Goal: Use online tool/utility: Use online tool/utility

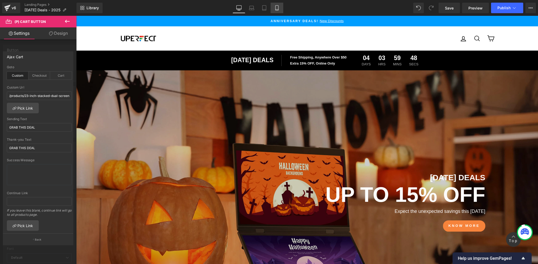
click at [278, 8] on icon at bounding box center [276, 7] width 5 height 5
type input "19"
type input "100"
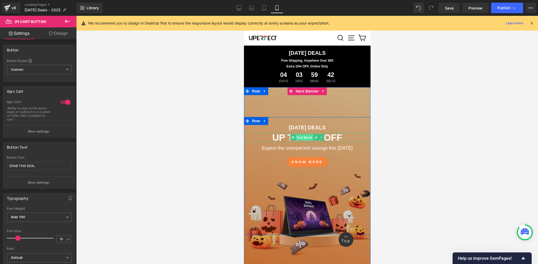
click at [303, 139] on span "Text Block" at bounding box center [303, 137] width 17 height 6
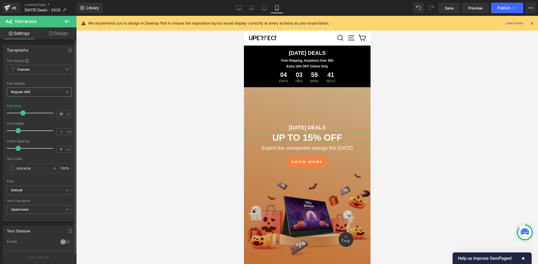
click at [28, 91] on b "Regular 400" at bounding box center [20, 92] width 19 height 4
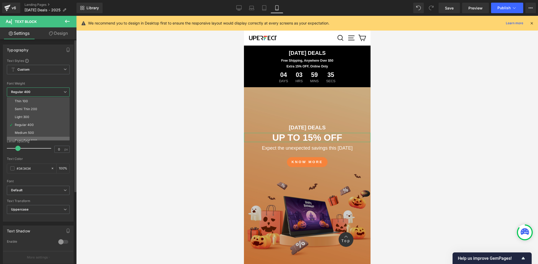
click at [34, 137] on li "Semi Bold 600" at bounding box center [39, 141] width 65 height 8
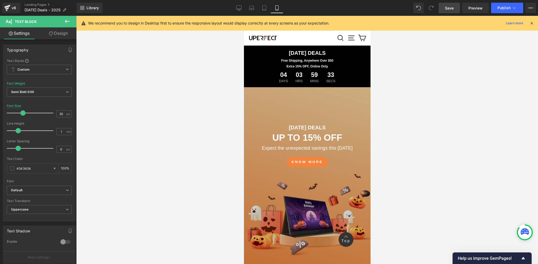
click at [449, 6] on span "Save" at bounding box center [449, 8] width 9 height 6
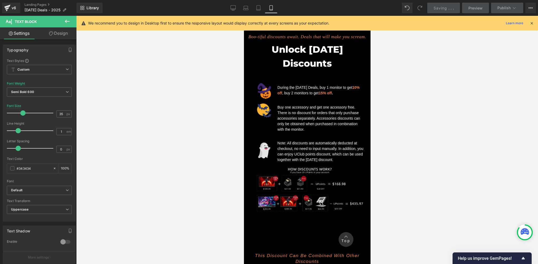
scroll to position [263, 0]
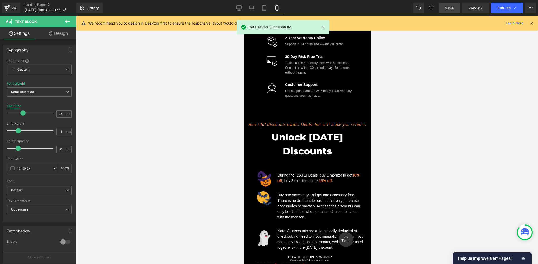
click at [228, 146] on div at bounding box center [306, 140] width 461 height 248
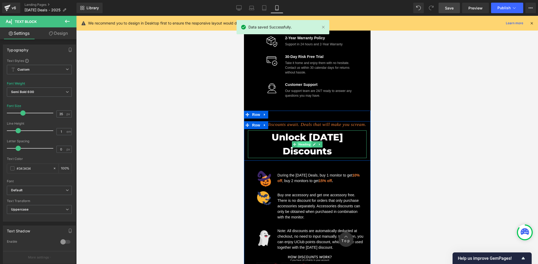
click at [304, 148] on span "Heading" at bounding box center [304, 144] width 14 height 6
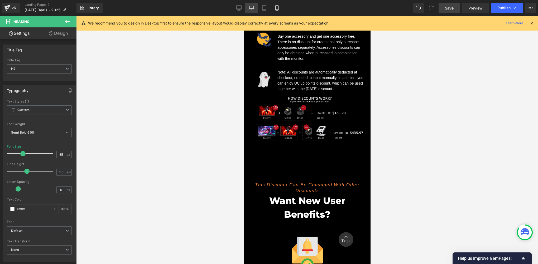
scroll to position [439, 0]
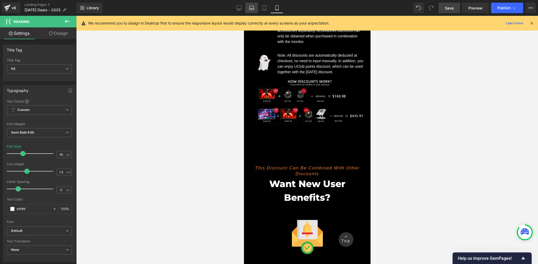
click at [246, 8] on link "Laptop" at bounding box center [251, 8] width 13 height 11
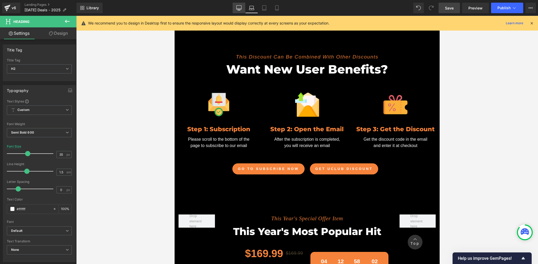
type input "45"
type input "100"
click at [240, 8] on icon at bounding box center [238, 7] width 5 height 5
type input "50"
type input "100"
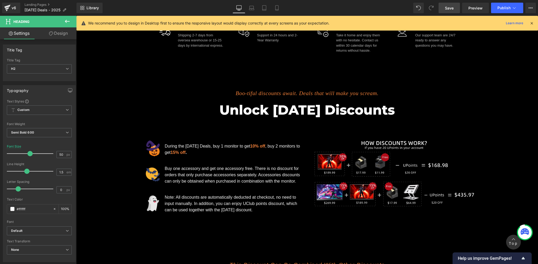
click at [238, 8] on icon at bounding box center [238, 7] width 5 height 5
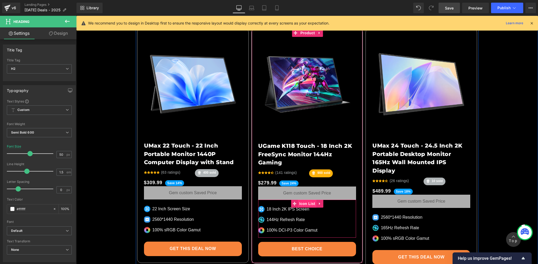
scroll to position [1575, 0]
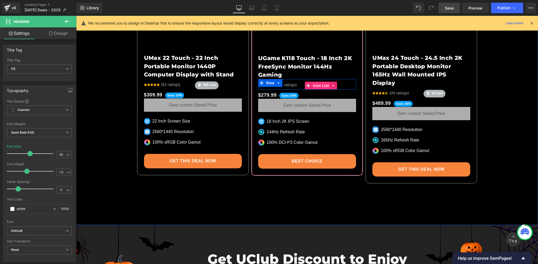
click at [316, 82] on span "Icon List" at bounding box center [320, 86] width 18 height 8
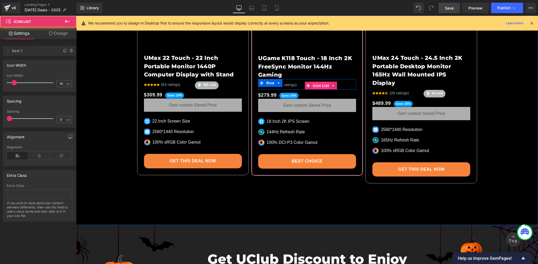
click at [316, 82] on span "Icon List" at bounding box center [320, 86] width 18 height 8
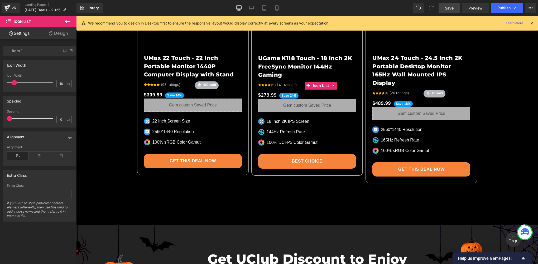
click at [55, 36] on link "Design" at bounding box center [58, 33] width 38 height 12
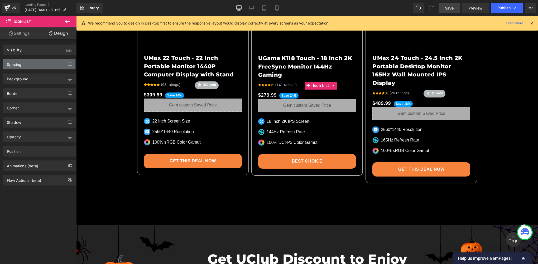
click at [24, 66] on div "Spacing" at bounding box center [39, 64] width 72 height 10
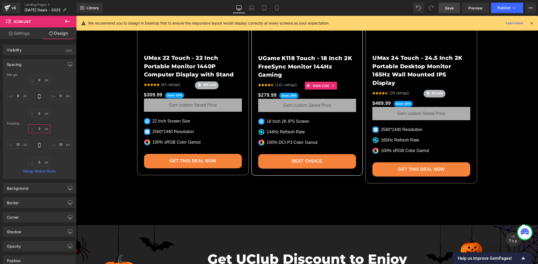
click at [42, 130] on input "2" at bounding box center [39, 128] width 22 height 9
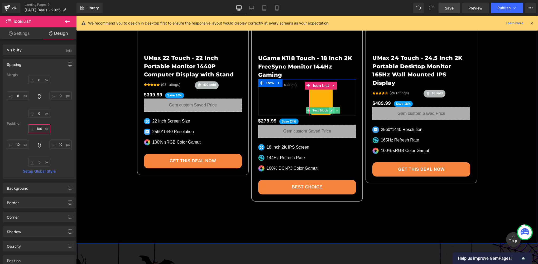
type input "100"
click at [329, 107] on link at bounding box center [332, 110] width 6 height 6
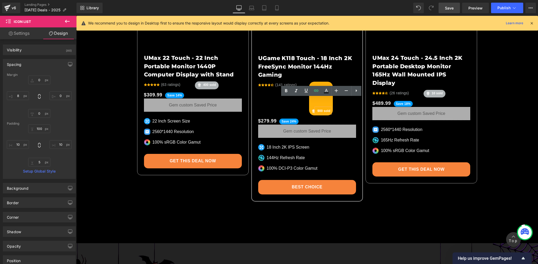
click at [317, 109] on strong "900 sold" at bounding box center [323, 111] width 13 height 4
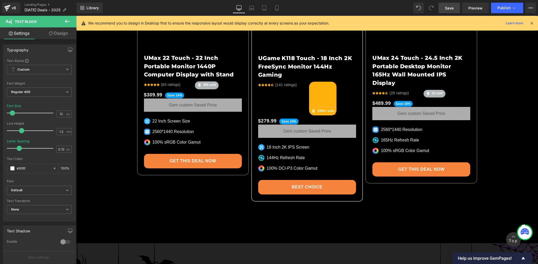
click at [320, 82] on div "Image 1000+ sold Text Block Icon List 100px" at bounding box center [322, 99] width 27 height 34
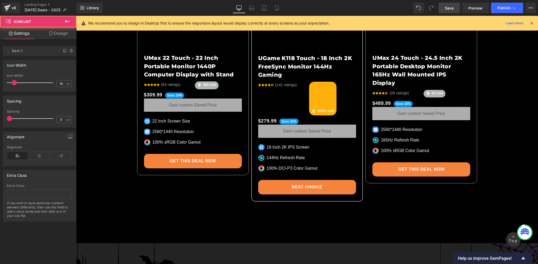
click at [308, 79] on div "Icon Icon Icon Icon Icon Icon List Hoz (141 ratings) Text Block Icon List Image…" at bounding box center [307, 97] width 98 height 36
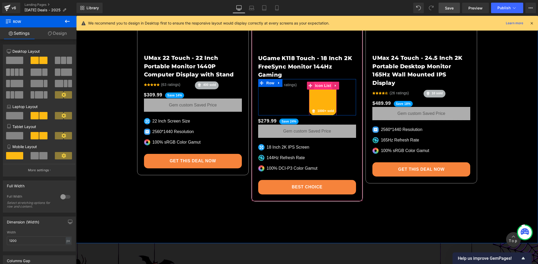
click at [322, 82] on span "Icon List" at bounding box center [323, 86] width 18 height 8
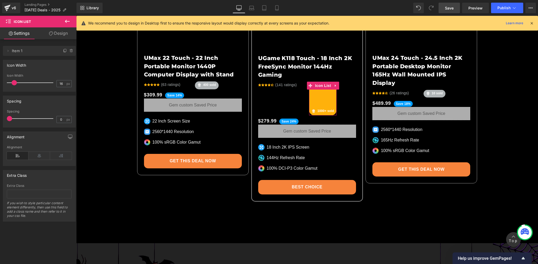
click at [57, 33] on link "Design" at bounding box center [58, 33] width 38 height 12
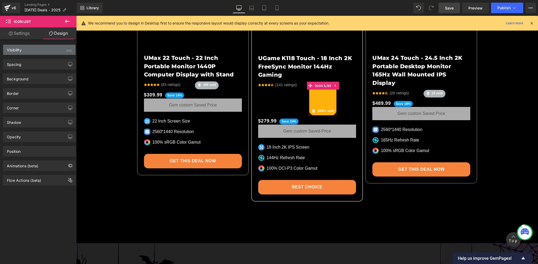
click at [31, 54] on div "Visibility (All)" at bounding box center [39, 50] width 72 height 10
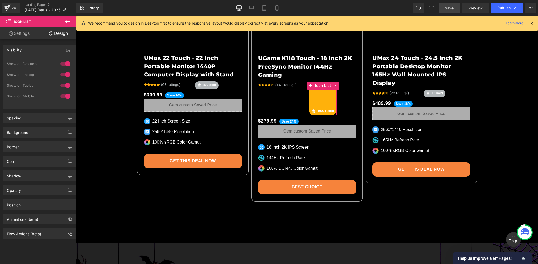
click at [33, 53] on div "Visibility (All)" at bounding box center [39, 50] width 72 height 10
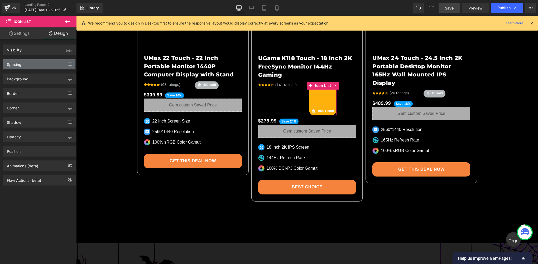
click at [23, 64] on div "Spacing" at bounding box center [39, 64] width 72 height 10
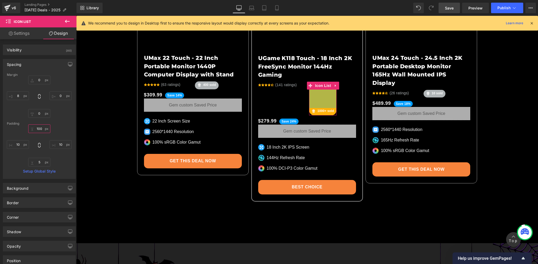
click at [43, 132] on input "100" at bounding box center [39, 128] width 22 height 9
type input "2"
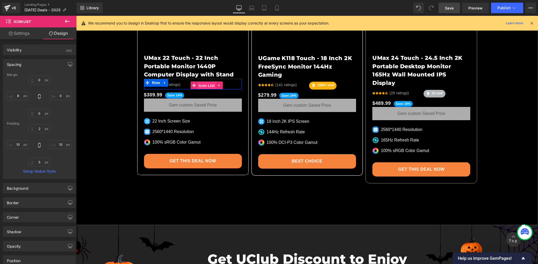
click at [201, 83] on span "Icon List" at bounding box center [206, 86] width 18 height 8
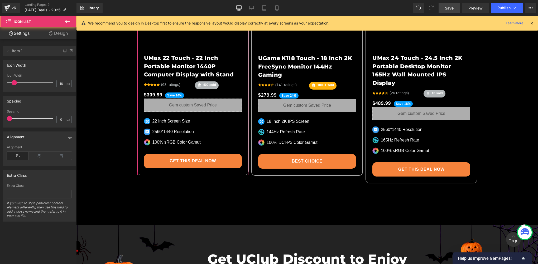
scroll to position [1487, 0]
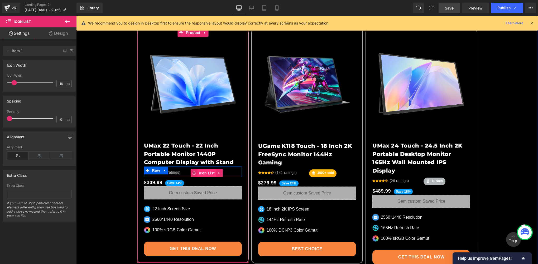
click at [203, 172] on span "Icon List" at bounding box center [206, 173] width 18 height 8
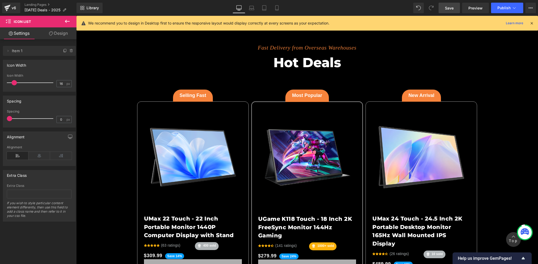
scroll to position [1399, 0]
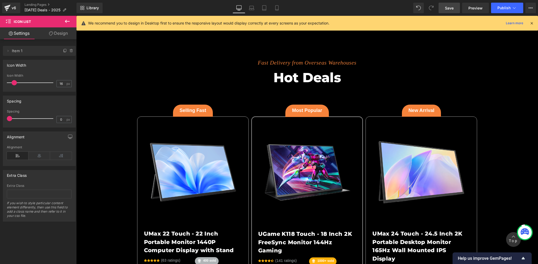
drag, startPoint x: 454, startPoint y: 8, endPoint x: 273, endPoint y: 153, distance: 231.3
click at [454, 8] on link "Save" at bounding box center [448, 8] width 21 height 11
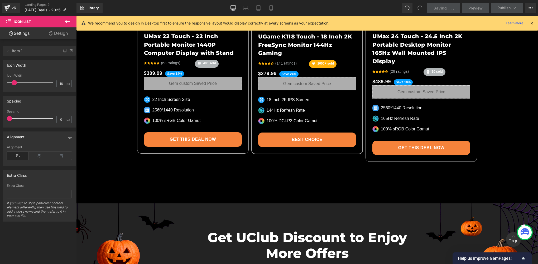
scroll to position [1487, 0]
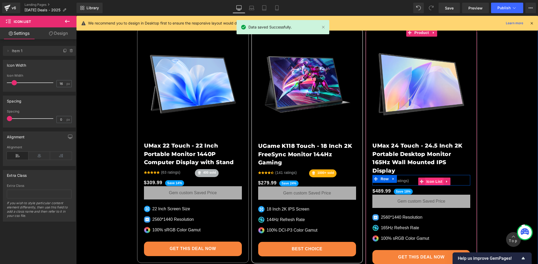
click at [432, 178] on span "Icon List" at bounding box center [434, 182] width 18 height 8
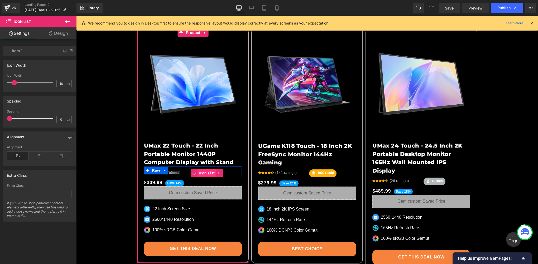
click at [204, 172] on span "Icon List" at bounding box center [206, 173] width 18 height 8
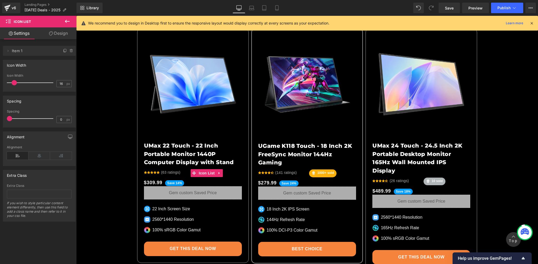
click at [57, 36] on link "Design" at bounding box center [58, 33] width 38 height 12
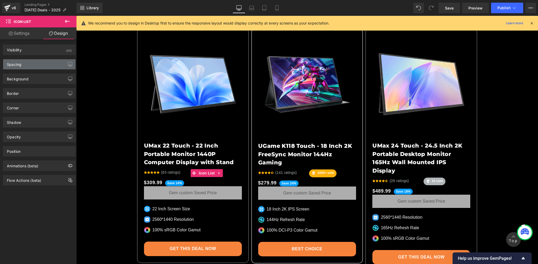
click at [22, 68] on div "Spacing" at bounding box center [39, 64] width 72 height 10
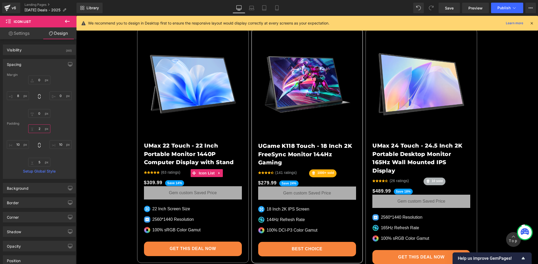
click at [41, 129] on input "2" at bounding box center [39, 128] width 22 height 9
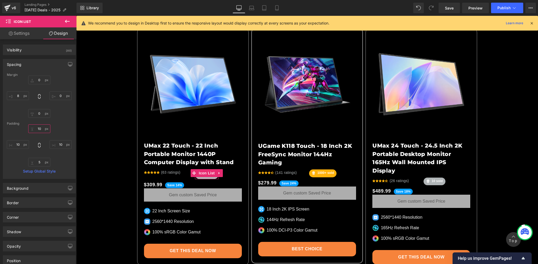
type input "100"
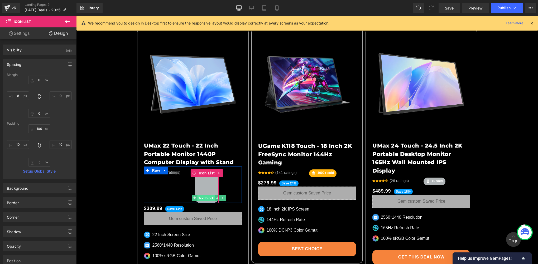
click at [204, 196] on span "Text Block" at bounding box center [205, 198] width 17 height 6
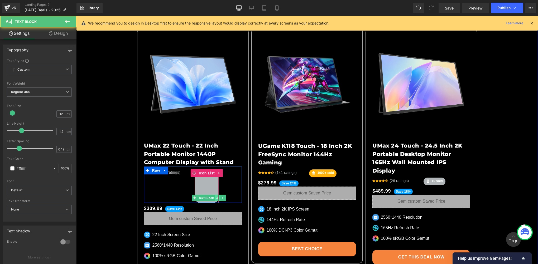
click at [216, 197] on icon at bounding box center [217, 198] width 3 height 3
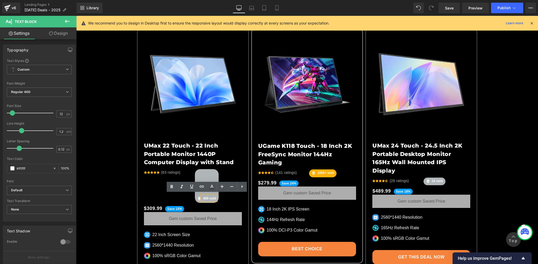
click at [203, 197] on strong "400 sold" at bounding box center [209, 199] width 13 height 4
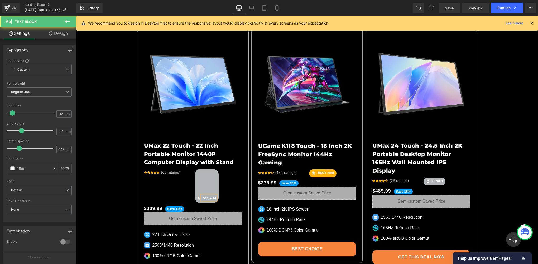
click at [206, 198] on strong "500 sold" at bounding box center [209, 199] width 13 height 4
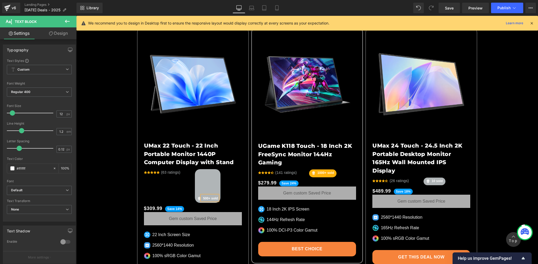
click at [202, 169] on div "Image 500+ sold Text Block Icon List 100px" at bounding box center [208, 186] width 26 height 34
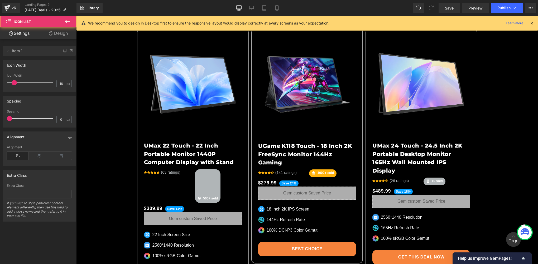
click at [206, 172] on div "Image 500+ sold Text Block Icon List 100px" at bounding box center [208, 186] width 26 height 34
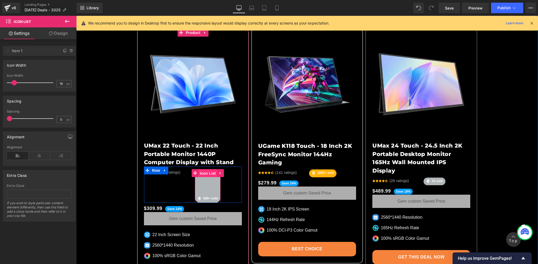
click at [205, 172] on span "Icon List" at bounding box center [207, 173] width 18 height 8
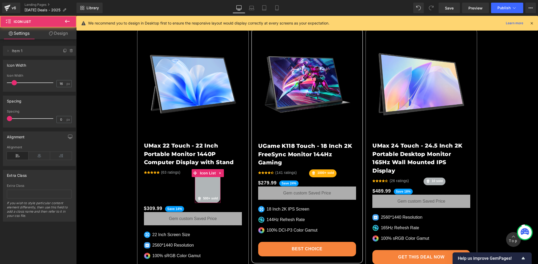
click at [59, 32] on link "Design" at bounding box center [58, 33] width 38 height 12
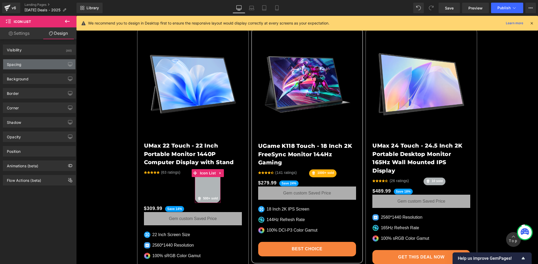
click at [22, 65] on div "Spacing" at bounding box center [39, 64] width 72 height 10
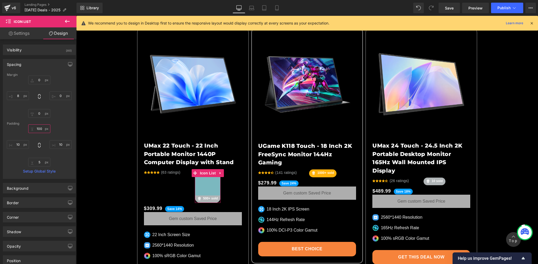
click at [42, 130] on input "100" at bounding box center [39, 128] width 22 height 9
type input "2"
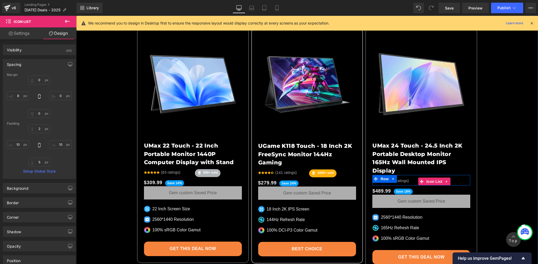
click at [435, 178] on span "Icon List" at bounding box center [434, 182] width 18 height 8
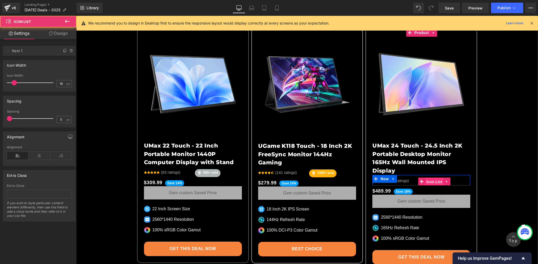
click at [431, 178] on span "Icon List" at bounding box center [434, 182] width 18 height 8
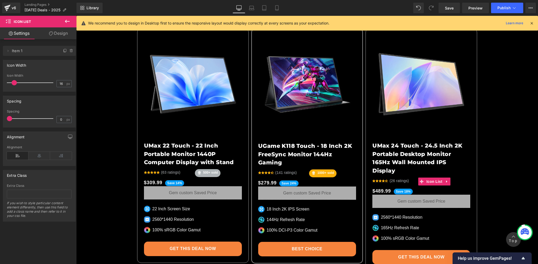
click at [54, 35] on link "Design" at bounding box center [58, 33] width 38 height 12
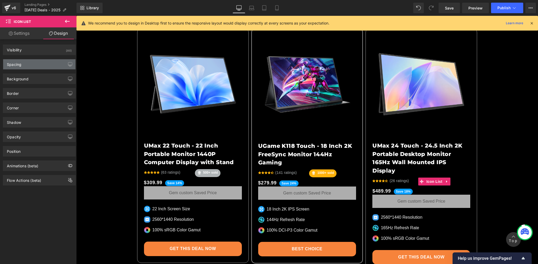
click at [26, 64] on div "Spacing" at bounding box center [39, 64] width 72 height 10
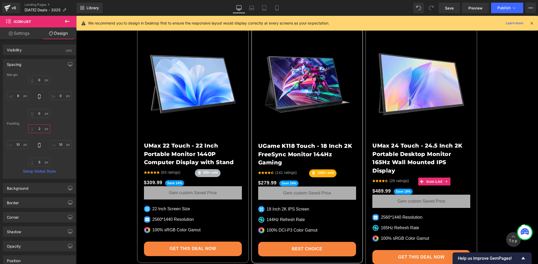
click at [42, 131] on input "2" at bounding box center [39, 128] width 22 height 9
type input "100"
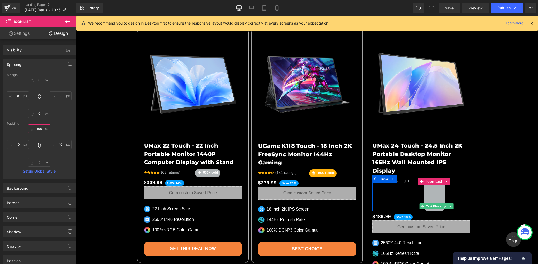
click at [442, 197] on div at bounding box center [443, 195] width 3 height 34
type input "10px"
click at [442, 197] on div at bounding box center [443, 195] width 3 height 34
click at [439, 203] on span "Text Block" at bounding box center [433, 206] width 17 height 6
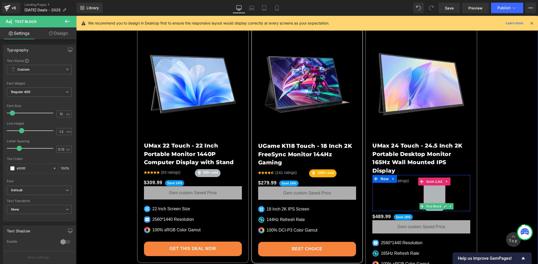
click at [442, 203] on link at bounding box center [445, 206] width 6 height 6
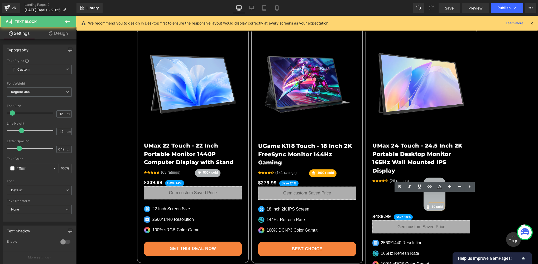
click at [433, 205] on strong "10 sold" at bounding box center [436, 207] width 11 height 4
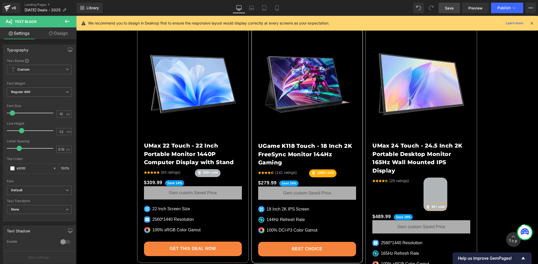
click at [454, 10] on link "Save" at bounding box center [448, 8] width 21 height 11
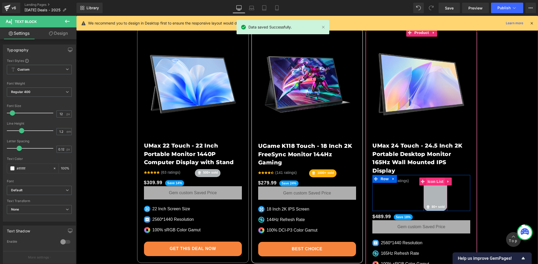
click at [431, 178] on span "Icon List" at bounding box center [435, 182] width 18 height 8
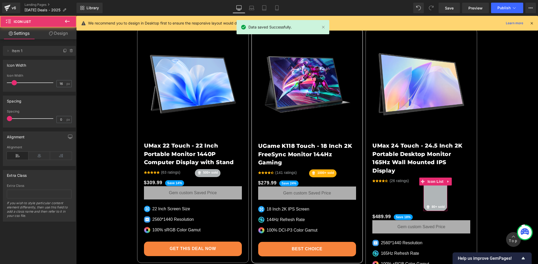
click at [62, 35] on link "Design" at bounding box center [58, 33] width 38 height 12
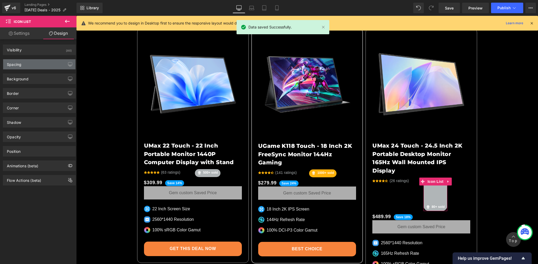
click at [23, 65] on div "Spacing" at bounding box center [39, 64] width 72 height 10
type input "0"
type input "8"
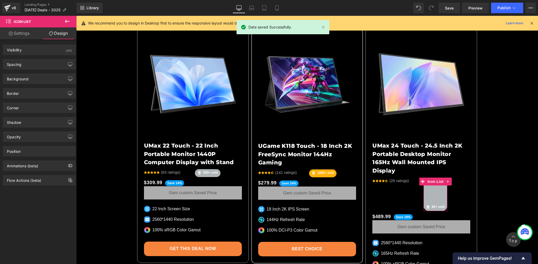
type input "100"
type input "10"
type input "5"
type input "10"
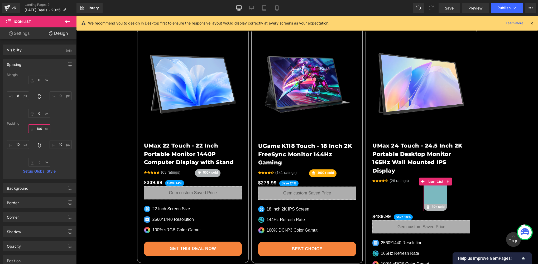
click at [43, 128] on input "100" at bounding box center [39, 128] width 22 height 9
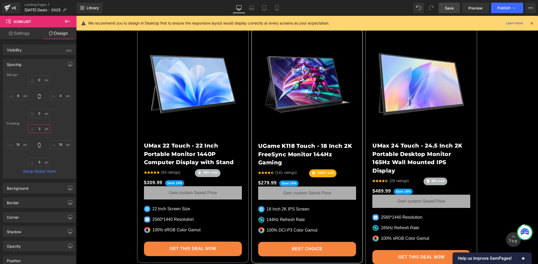
type input "2"
click at [448, 6] on span "Save" at bounding box center [449, 8] width 9 height 6
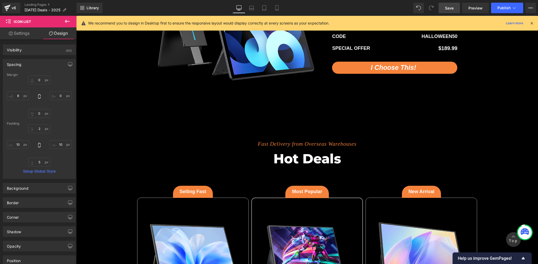
scroll to position [1311, 0]
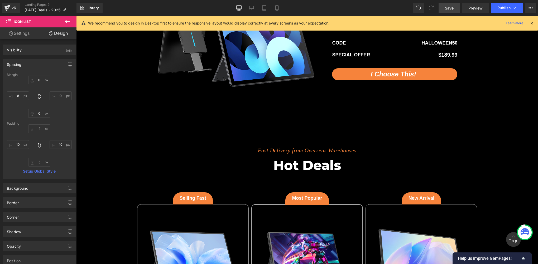
click at [450, 7] on span "Save" at bounding box center [449, 8] width 9 height 6
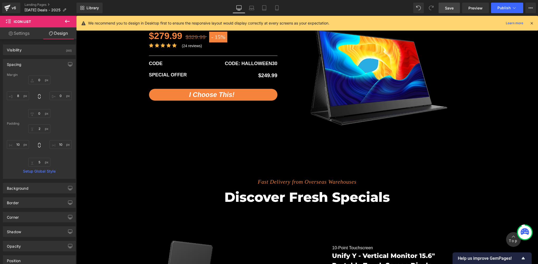
scroll to position [960, 0]
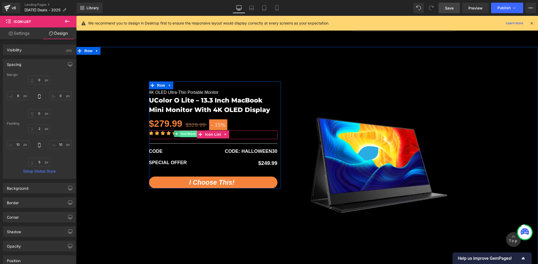
click at [189, 133] on span "Text Block" at bounding box center [187, 134] width 17 height 6
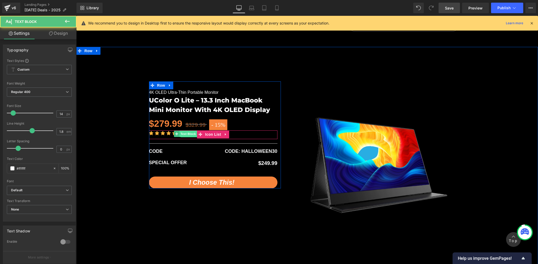
click at [189, 133] on span "Text Block" at bounding box center [187, 134] width 17 height 6
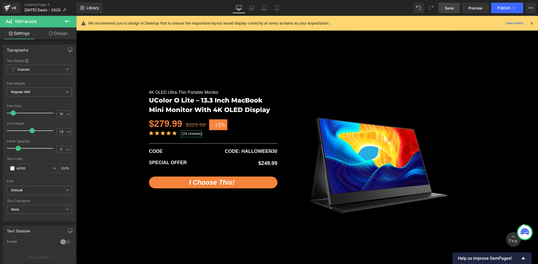
click at [58, 34] on link "Design" at bounding box center [58, 33] width 38 height 12
click at [0, 0] on div "Spacing" at bounding box center [0, 0] width 0 height 0
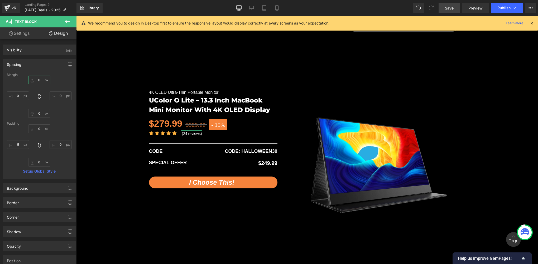
click at [39, 80] on input "0" at bounding box center [39, 80] width 22 height 9
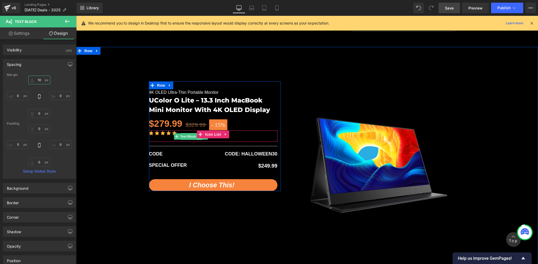
type input "10"
click at [197, 137] on link at bounding box center [200, 136] width 6 height 6
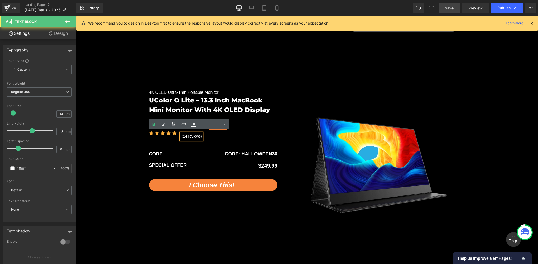
click at [187, 135] on p "(24 reviews)" at bounding box center [192, 136] width 20 height 7
click at [186, 135] on p "(24 reviews)" at bounding box center [192, 136] width 20 height 7
click at [185, 135] on p "(24 reviews)" at bounding box center [192, 136] width 20 height 7
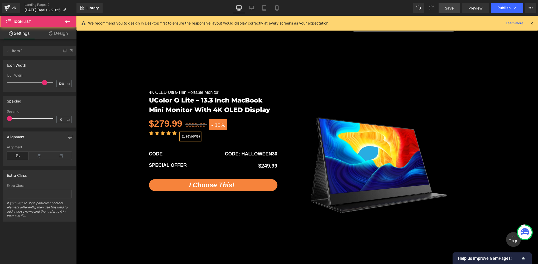
click at [202, 135] on div "Icon Icon Icon Icon Icon Icon List Hoz (1 reviews) Text Block" at bounding box center [213, 135] width 128 height 11
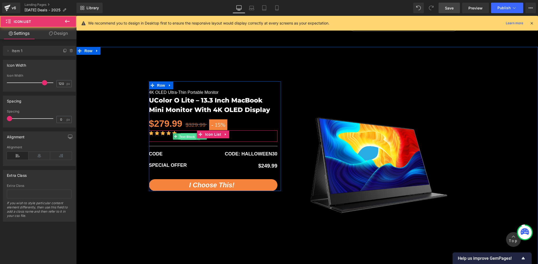
click at [188, 134] on span "Text Block" at bounding box center [186, 137] width 17 height 6
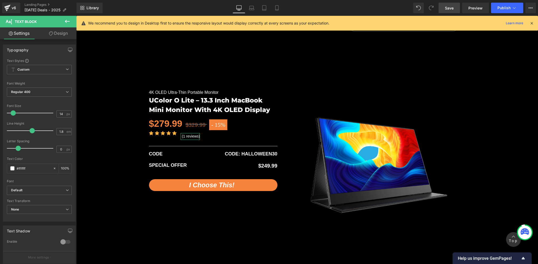
drag, startPoint x: 63, startPoint y: 34, endPoint x: 24, endPoint y: 63, distance: 48.0
click at [62, 34] on link "Design" at bounding box center [58, 33] width 38 height 12
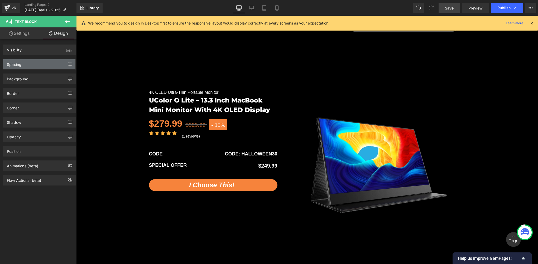
type input "10"
type input "0"
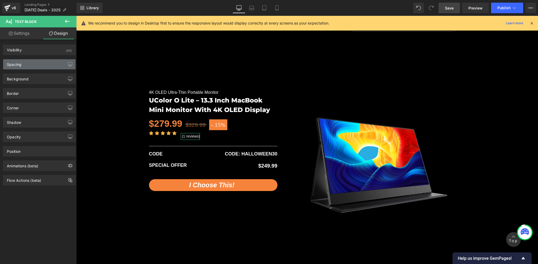
type input "0"
type input "5"
click at [24, 63] on div "Spacing" at bounding box center [39, 64] width 72 height 10
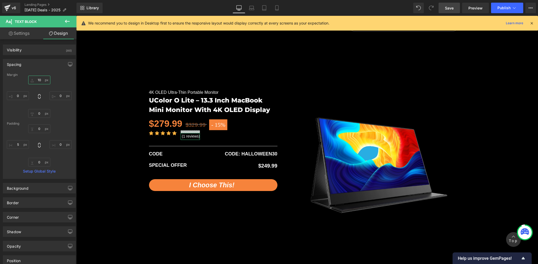
click at [41, 78] on input "10" at bounding box center [39, 80] width 22 height 9
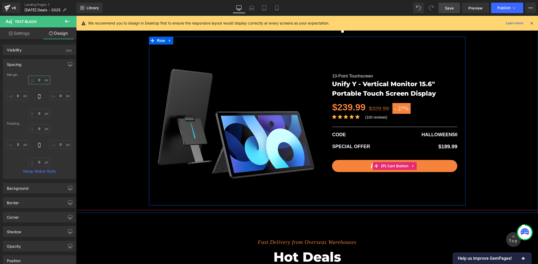
scroll to position [1135, 0]
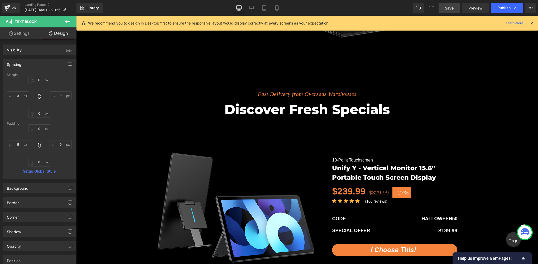
click at [449, 9] on span "Save" at bounding box center [449, 8] width 9 height 6
click at [276, 8] on icon at bounding box center [276, 7] width 5 height 5
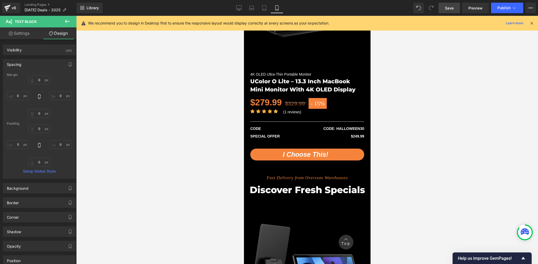
type input "0"
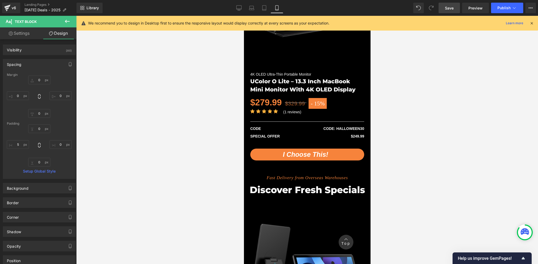
type input "0"
type input "5"
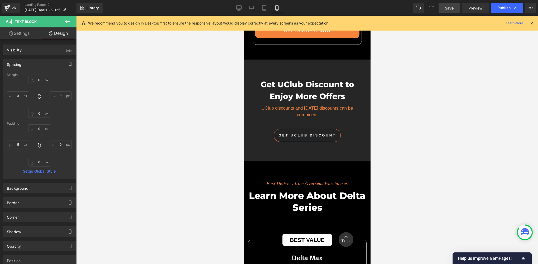
scroll to position [2578, 0]
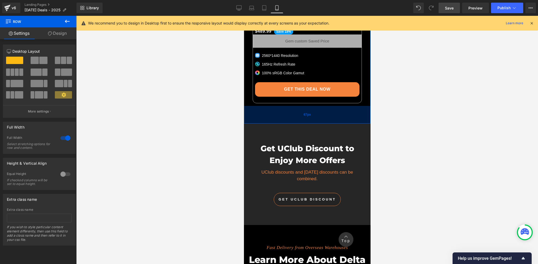
drag, startPoint x: 291, startPoint y: 101, endPoint x: 291, endPoint y: 107, distance: 5.9
click at [291, 107] on div "67px" at bounding box center [306, 115] width 126 height 18
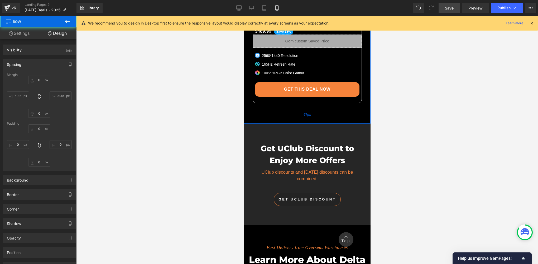
type input "0"
type input "8"
type input "0"
type input "67"
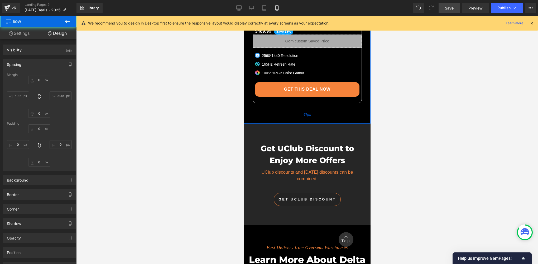
type input "0"
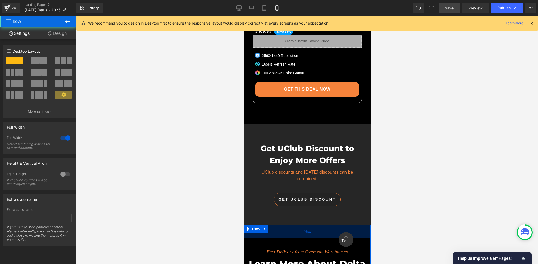
drag, startPoint x: 296, startPoint y: 214, endPoint x: 297, endPoint y: 219, distance: 4.3
click at [297, 225] on div "49px" at bounding box center [306, 231] width 126 height 13
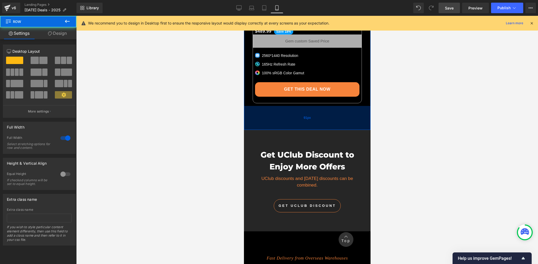
drag, startPoint x: 299, startPoint y: 103, endPoint x: 299, endPoint y: 110, distance: 6.6
click at [299, 110] on div "91px" at bounding box center [306, 118] width 126 height 24
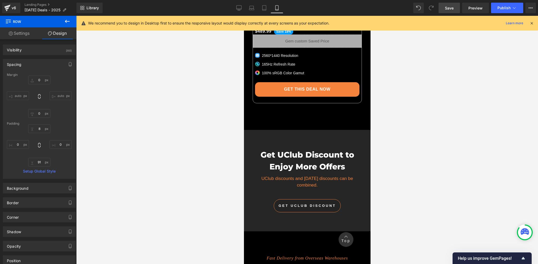
click at [163, 167] on div at bounding box center [306, 140] width 461 height 248
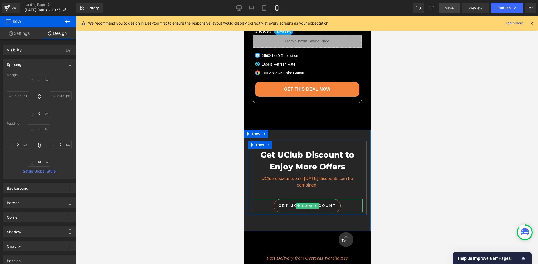
scroll to position [2666, 0]
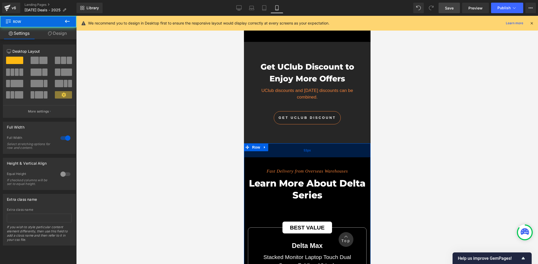
click at [300, 143] on div "53px" at bounding box center [306, 150] width 126 height 14
click at [230, 138] on div at bounding box center [306, 140] width 461 height 248
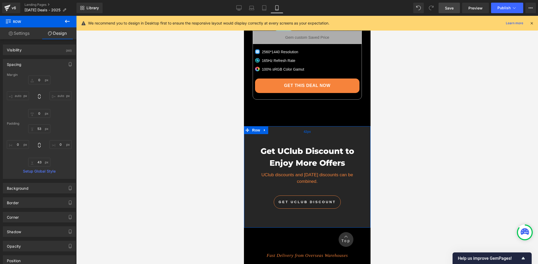
scroll to position [2578, 0]
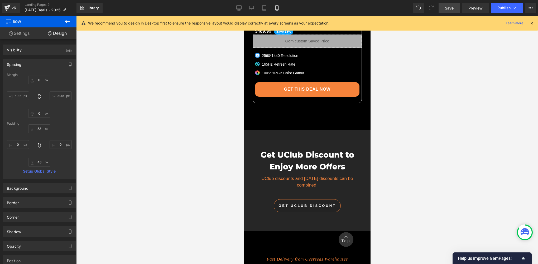
click at [447, 4] on link "Save" at bounding box center [448, 8] width 21 height 11
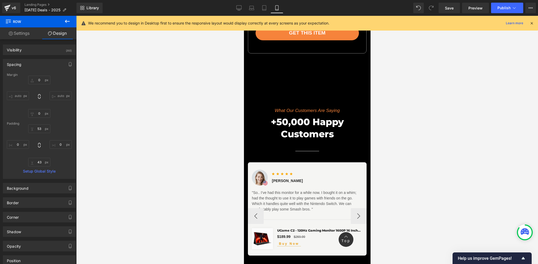
scroll to position [3632, 0]
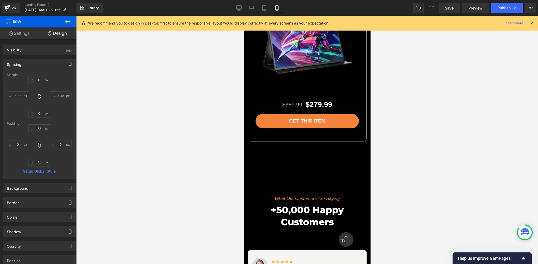
click at [286, 153] on div "Have something particular in this [DATE]? Heading Choose Your Favorite Heading …" at bounding box center [306, 32] width 126 height 284
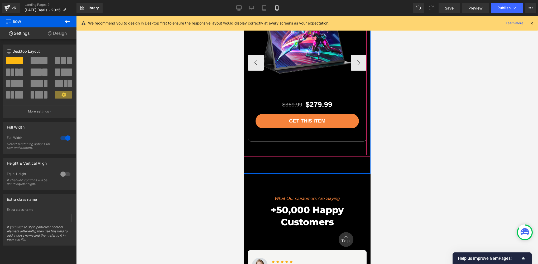
click at [289, 134] on div "UGame K118 - 18 Inch 2K FreeSync Monitor 144Hz Gaming Text Block Sale Off (P) I…" at bounding box center [492, 63] width 490 height 184
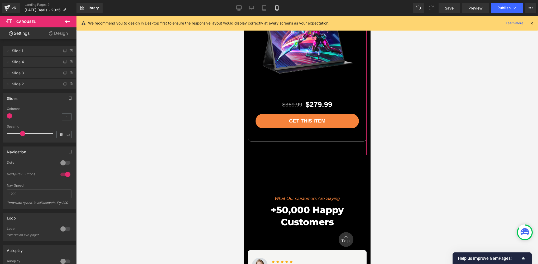
click at [61, 30] on link "Design" at bounding box center [58, 33] width 38 height 12
click at [0, 0] on div "Spacing" at bounding box center [0, 0] width 0 height 0
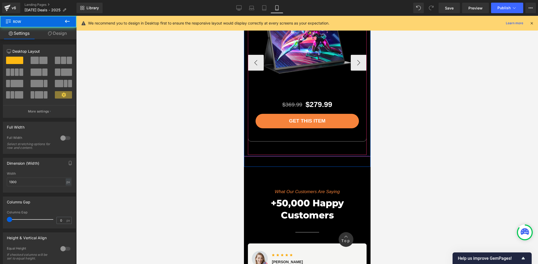
drag, startPoint x: 303, startPoint y: 151, endPoint x: 301, endPoint y: 140, distance: 10.7
click at [302, 139] on div "gaming EVERYWHERE Text Block CREATORS FOR CREATORS Text Block WORK FROM HOME Te…" at bounding box center [306, 43] width 126 height 226
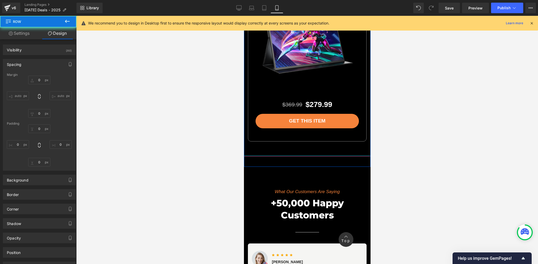
click at [297, 167] on div "What Our Customers Are Saying Text Block +50,000 Happy Customers Heading Separa…" at bounding box center [306, 259] width 126 height 184
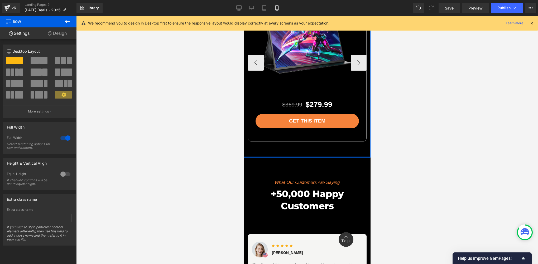
drag, startPoint x: 298, startPoint y: 150, endPoint x: 300, endPoint y: 141, distance: 9.1
click at [300, 141] on div "Have something particular in this [DATE]? Heading Choose Your Favorite Heading …" at bounding box center [306, 24] width 126 height 268
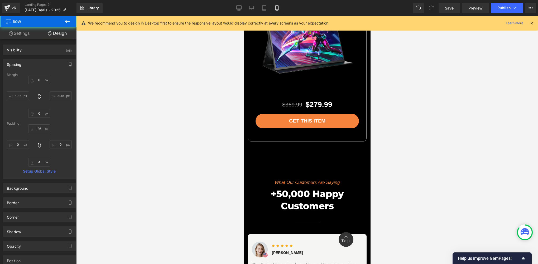
click at [406, 158] on div at bounding box center [306, 140] width 461 height 248
click at [455, 10] on link "Save" at bounding box center [448, 8] width 21 height 11
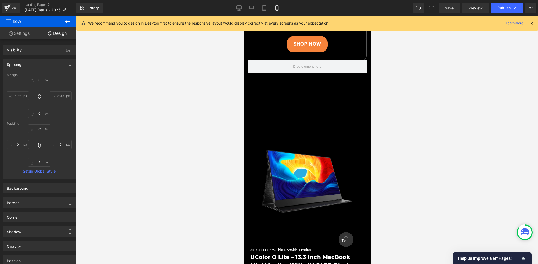
scroll to position [1173, 0]
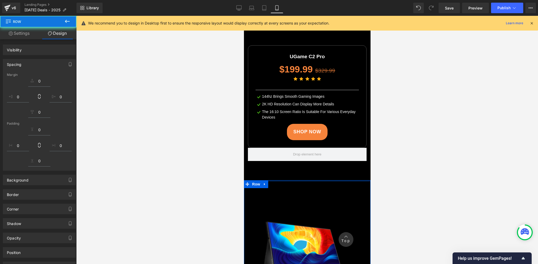
click at [211, 151] on div at bounding box center [306, 140] width 461 height 248
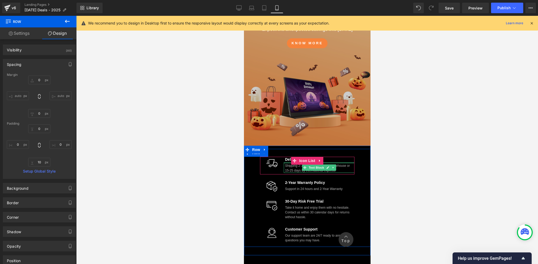
scroll to position [0, 0]
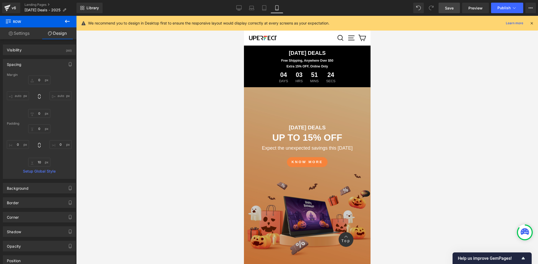
click at [451, 7] on span "Save" at bounding box center [449, 8] width 9 height 6
drag, startPoint x: 241, startPoint y: 9, endPoint x: 141, endPoint y: 81, distance: 123.3
click at [241, 9] on icon at bounding box center [238, 9] width 5 height 0
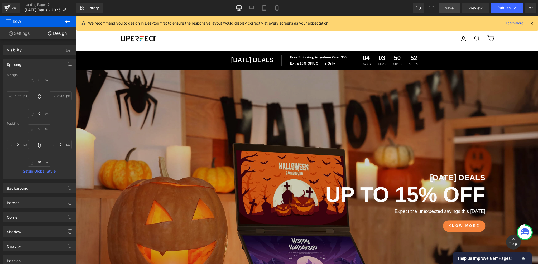
type input "0"
type input "61"
type input "0"
type input "10"
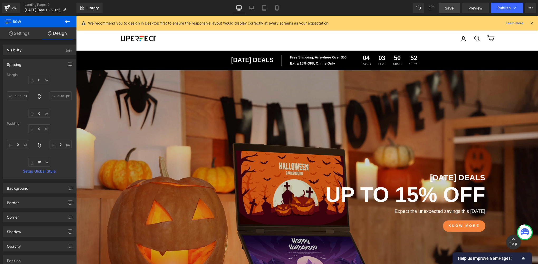
type input "0"
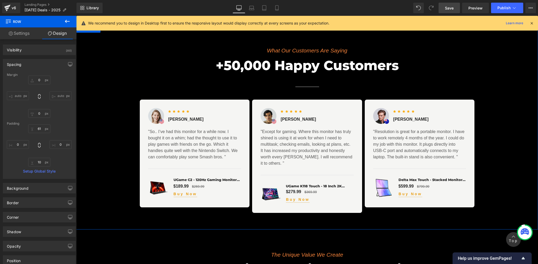
scroll to position [2332, 0]
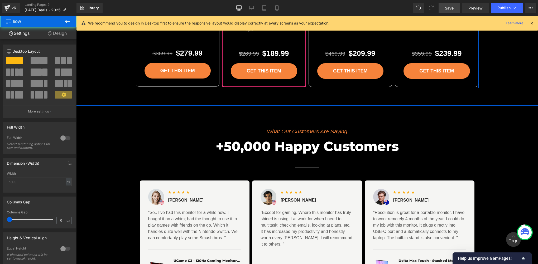
drag, startPoint x: 282, startPoint y: 84, endPoint x: 284, endPoint y: 74, distance: 9.8
click at [284, 74] on div "gaming EVERYWHERE Text Block CREATORS FOR CREATORS Text Block WORK FROM HOME Te…" at bounding box center [307, 0] width 343 height 177
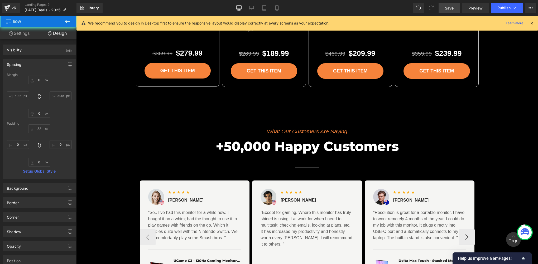
type input "0"
type input "32"
type input "0"
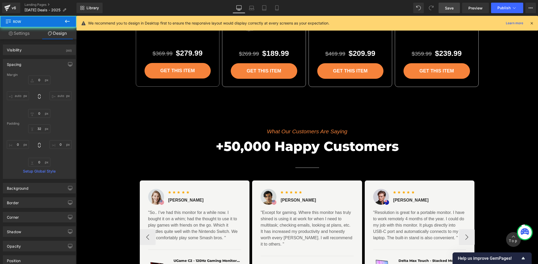
type input "0"
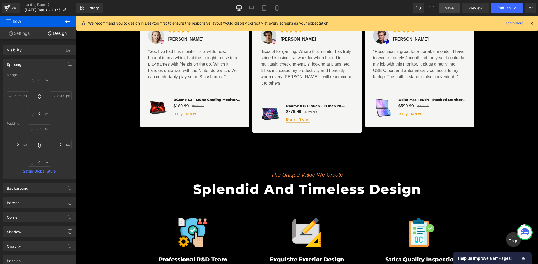
scroll to position [2508, 0]
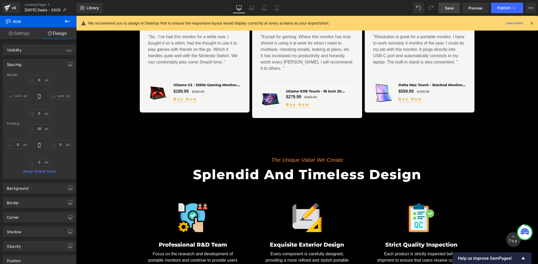
click at [451, 5] on link "Save" at bounding box center [448, 8] width 21 height 11
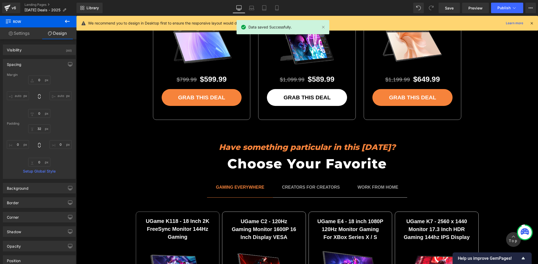
scroll to position [1981, 0]
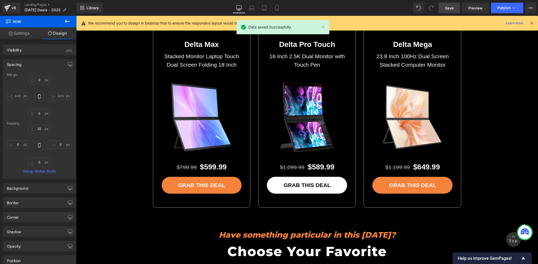
click at [453, 7] on span "Save" at bounding box center [449, 8] width 9 height 6
